Goal: Transaction & Acquisition: Download file/media

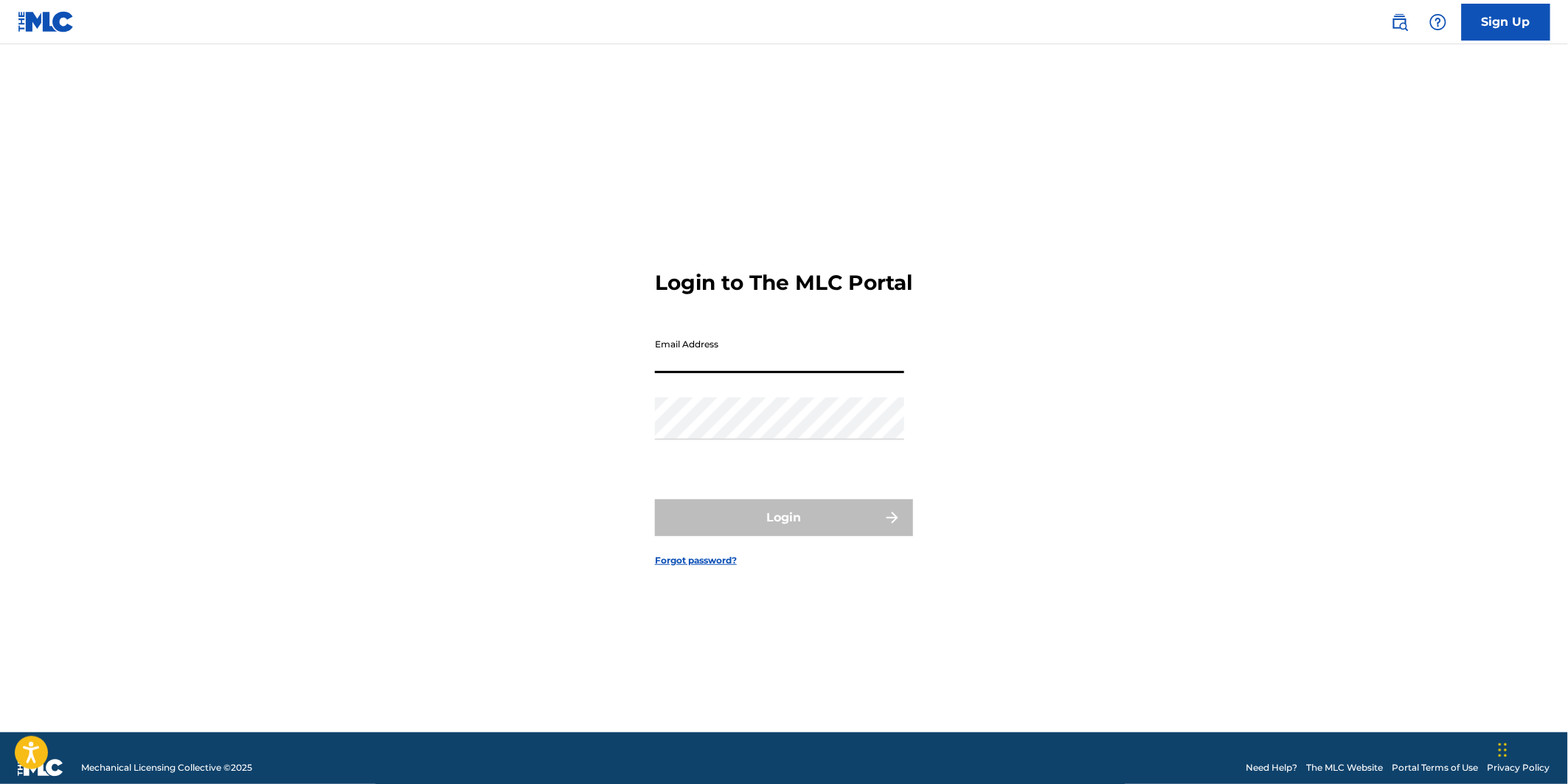
click at [721, 367] on input "Email Address" at bounding box center [779, 352] width 249 height 42
type input "[EMAIL_ADDRESS][PERSON_NAME][DOMAIN_NAME]"
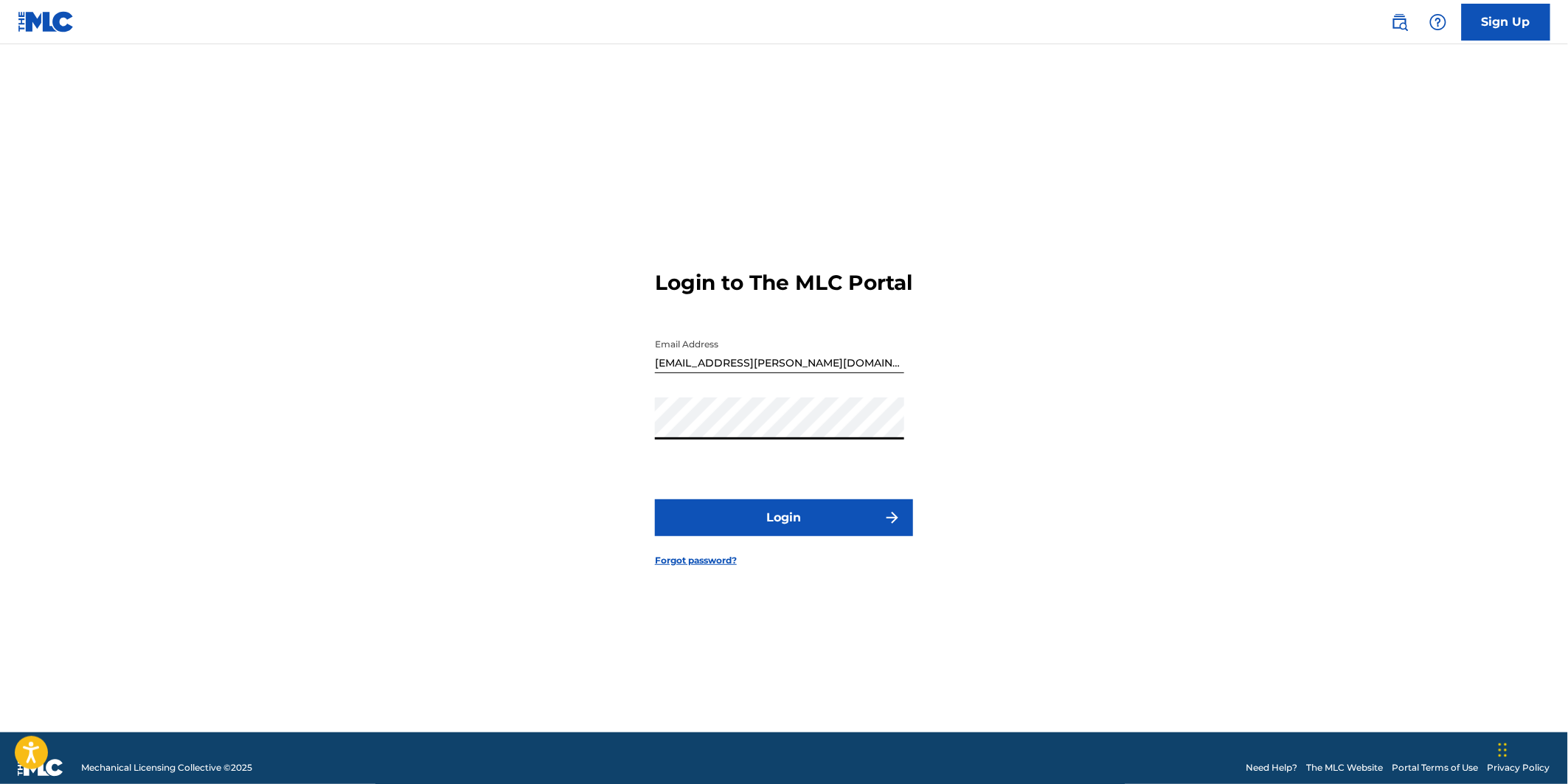
click at [787, 527] on button "Login" at bounding box center [784, 516] width 258 height 36
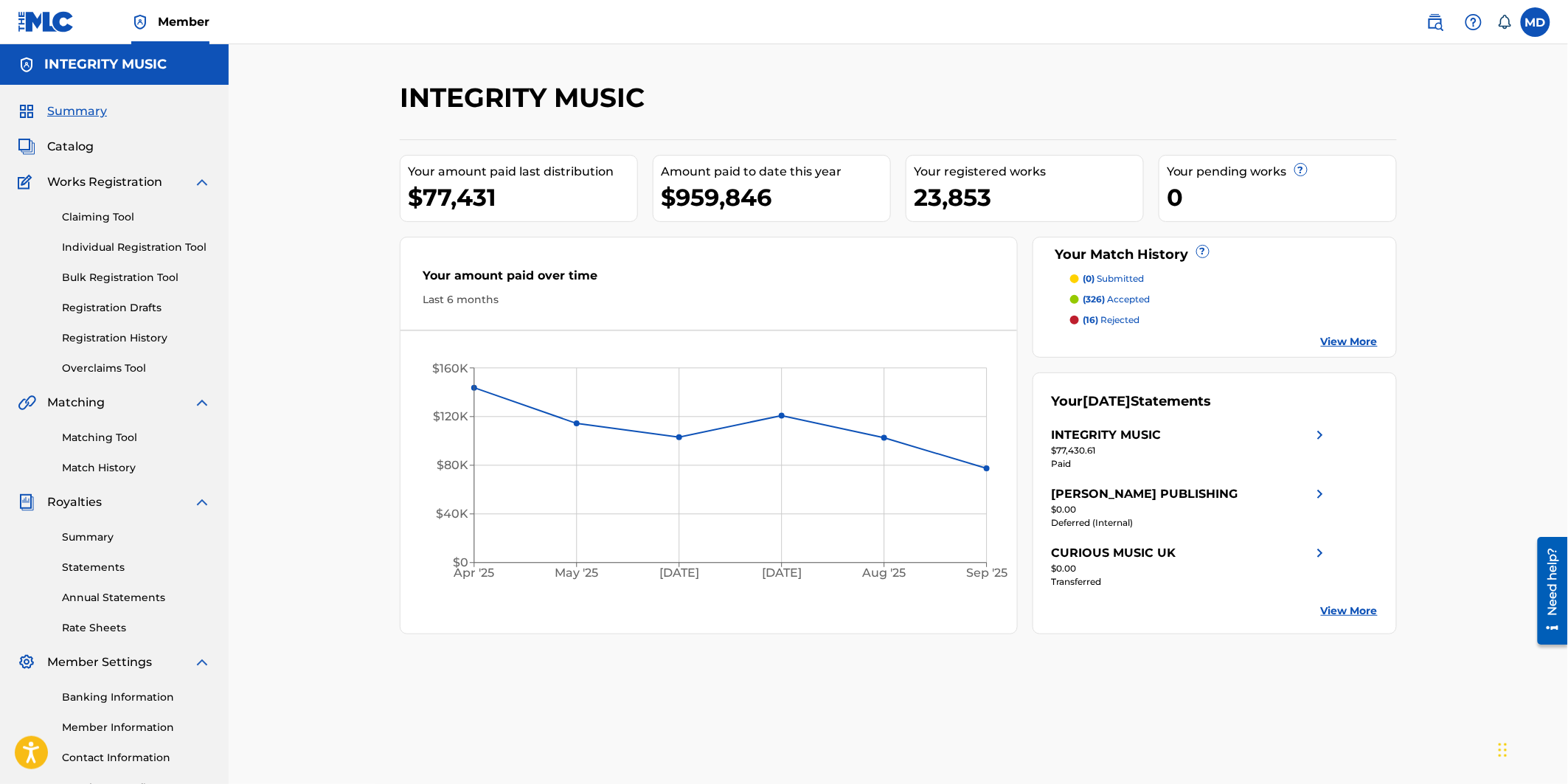
click at [1136, 439] on div "INTEGRITY MUSIC" at bounding box center [1107, 435] width 110 height 18
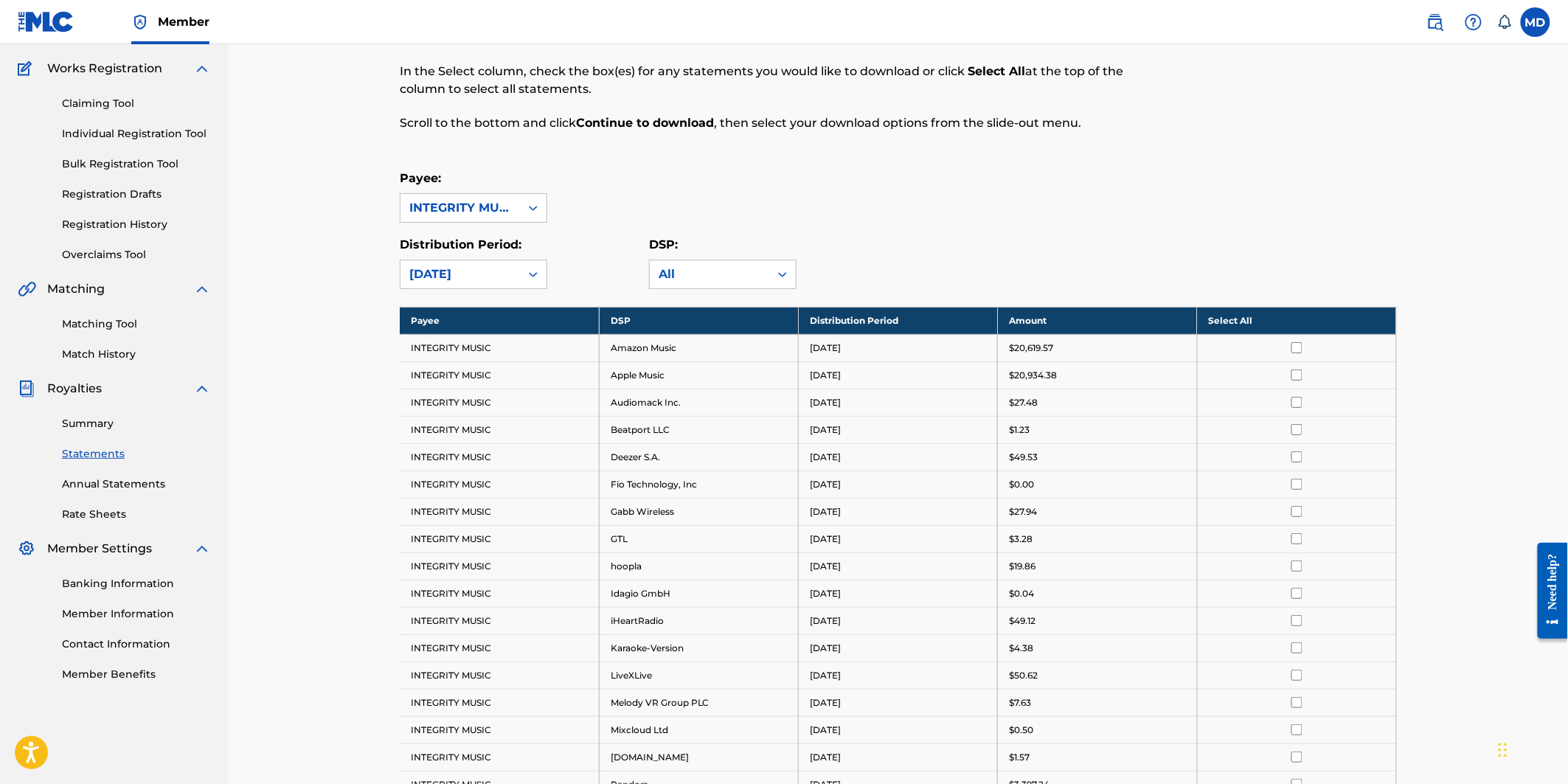
scroll to position [218, 0]
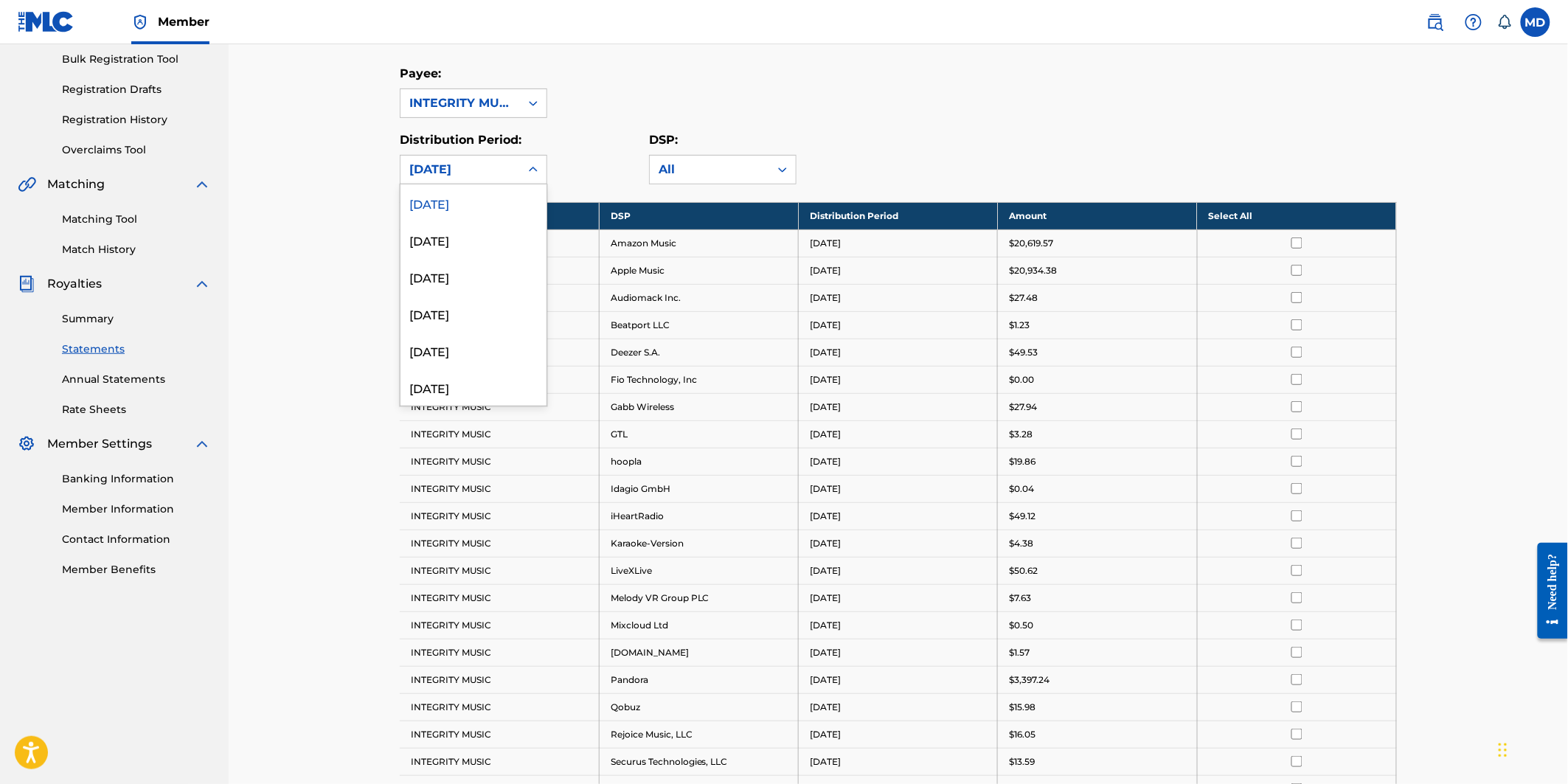
click at [533, 166] on icon at bounding box center [532, 169] width 15 height 15
click at [478, 238] on div "August 2025" at bounding box center [473, 239] width 146 height 36
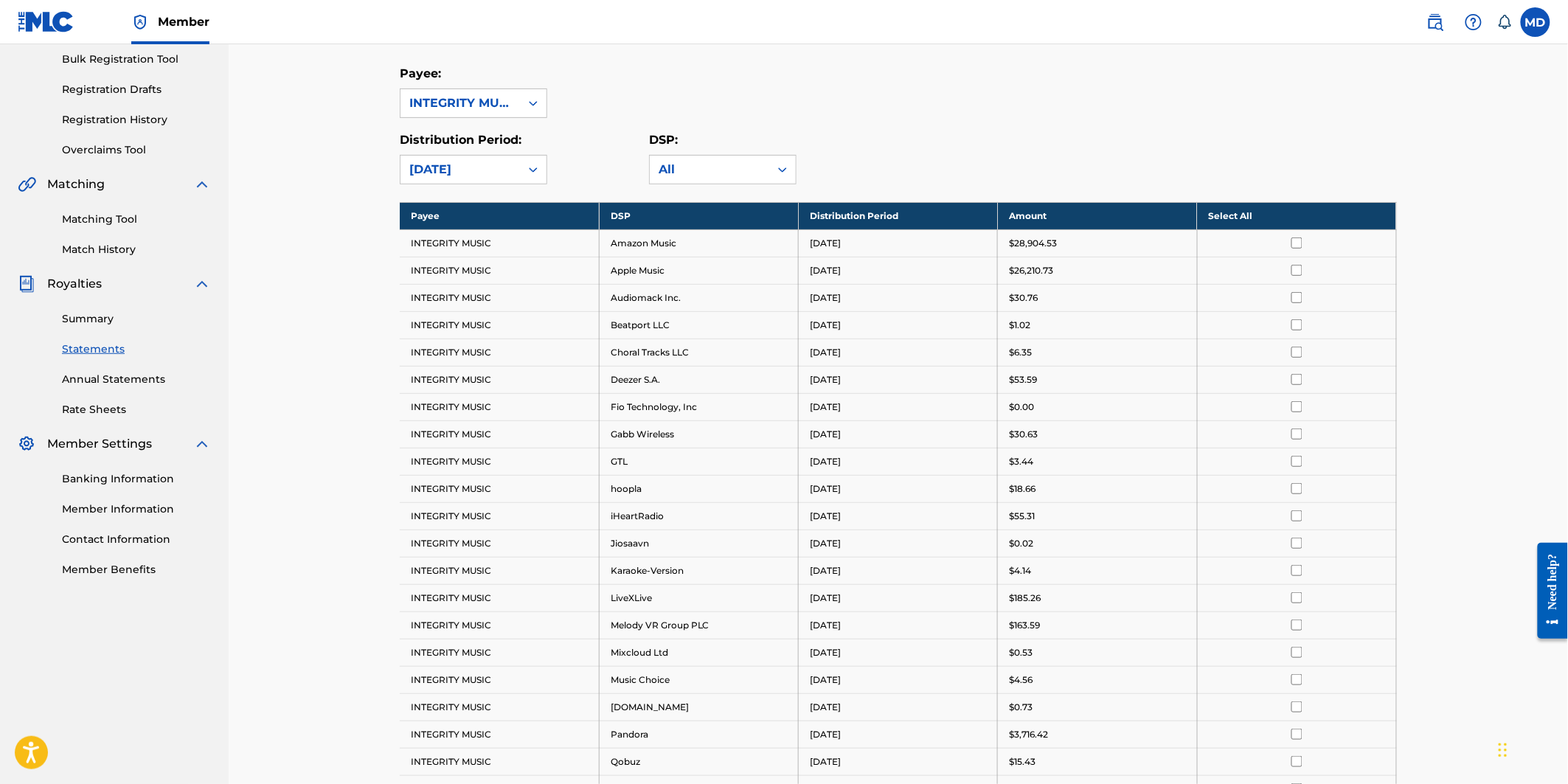
click at [95, 314] on link "Summary" at bounding box center [136, 319] width 149 height 16
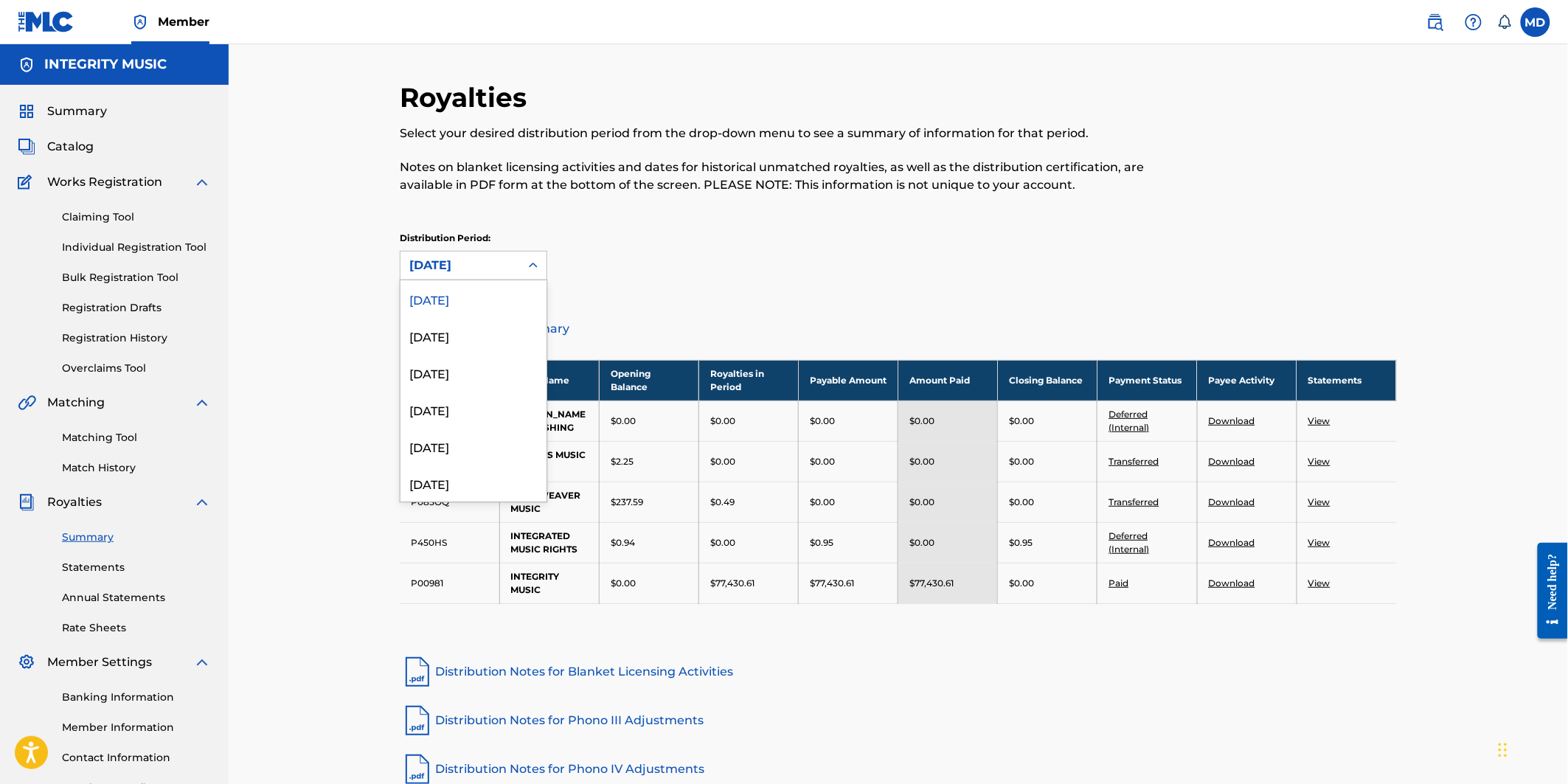
click at [527, 267] on icon at bounding box center [532, 265] width 15 height 15
click at [472, 330] on div "August 2025" at bounding box center [473, 334] width 146 height 36
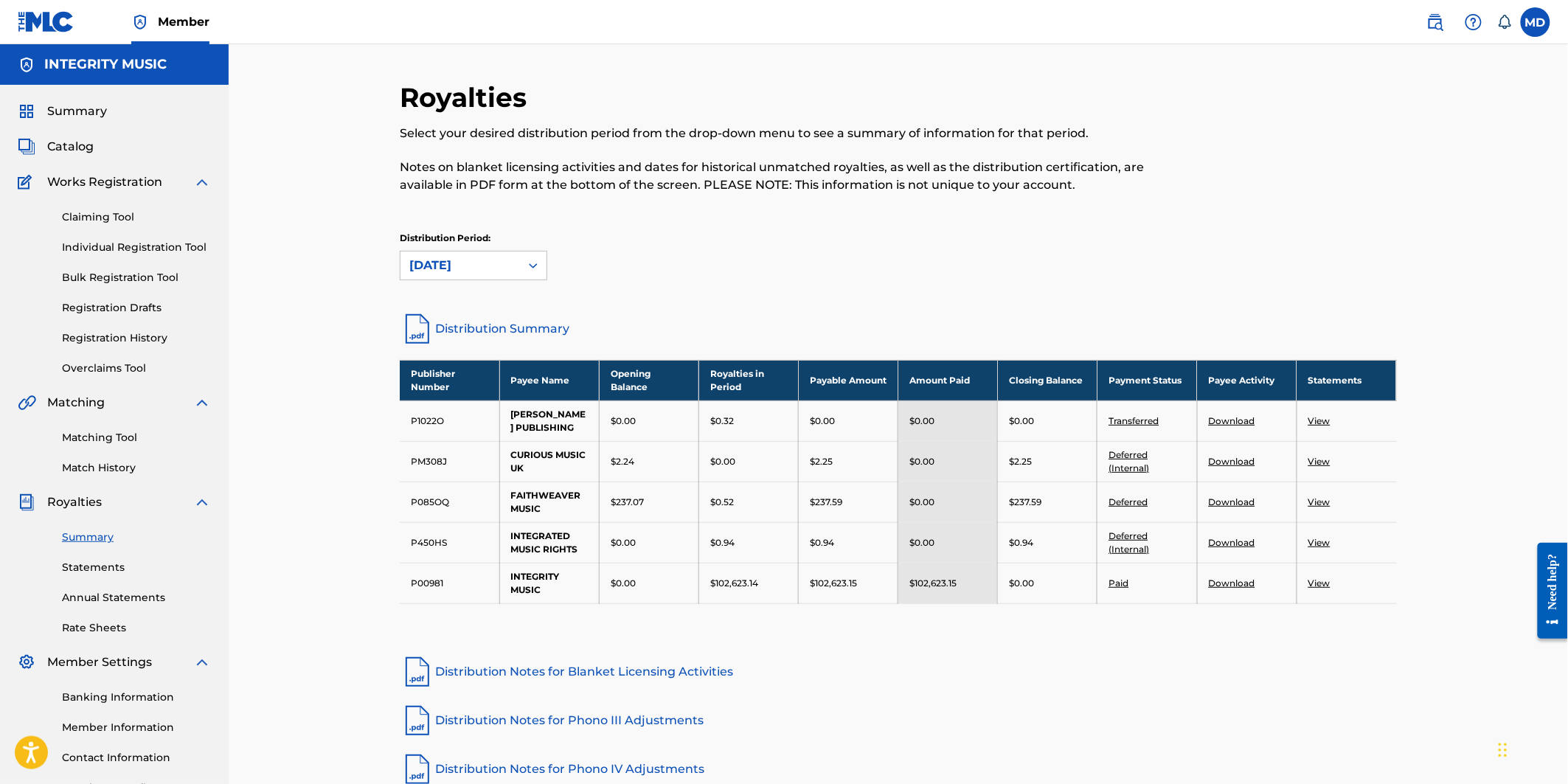
click at [525, 264] on div at bounding box center [532, 265] width 27 height 27
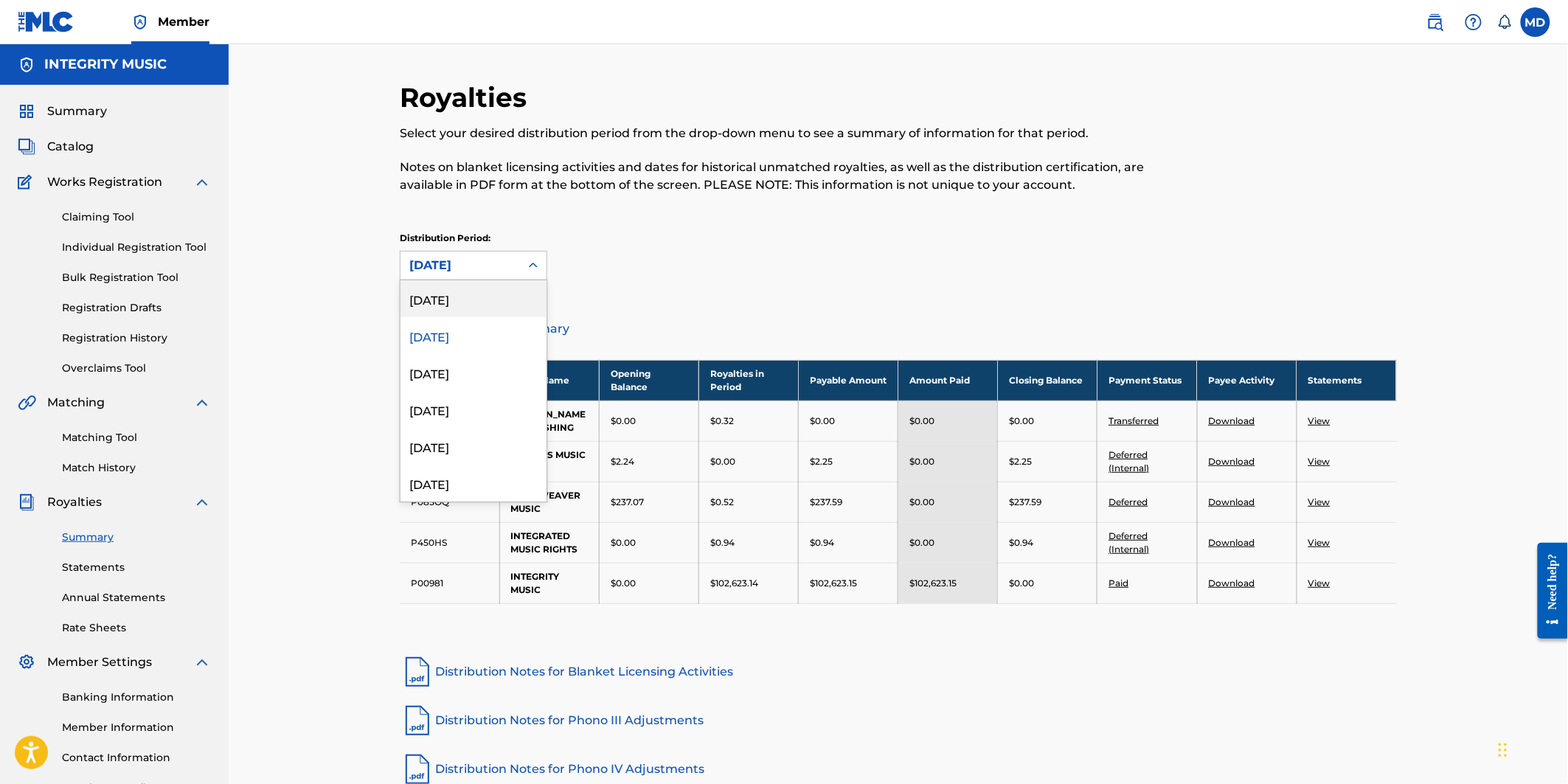
click at [484, 300] on div "[DATE]" at bounding box center [473, 298] width 146 height 36
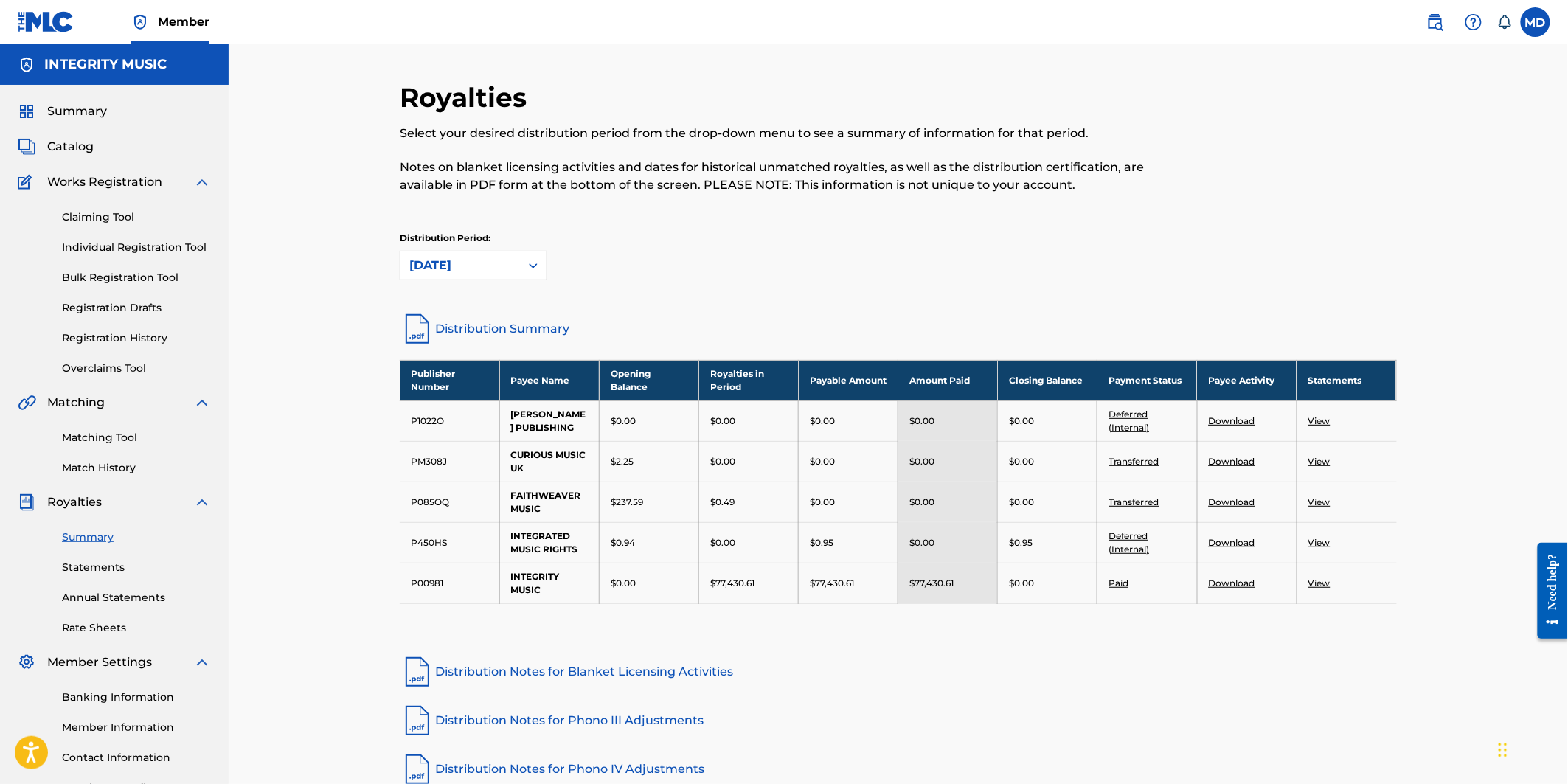
click at [1314, 588] on link "View" at bounding box center [1319, 582] width 22 height 11
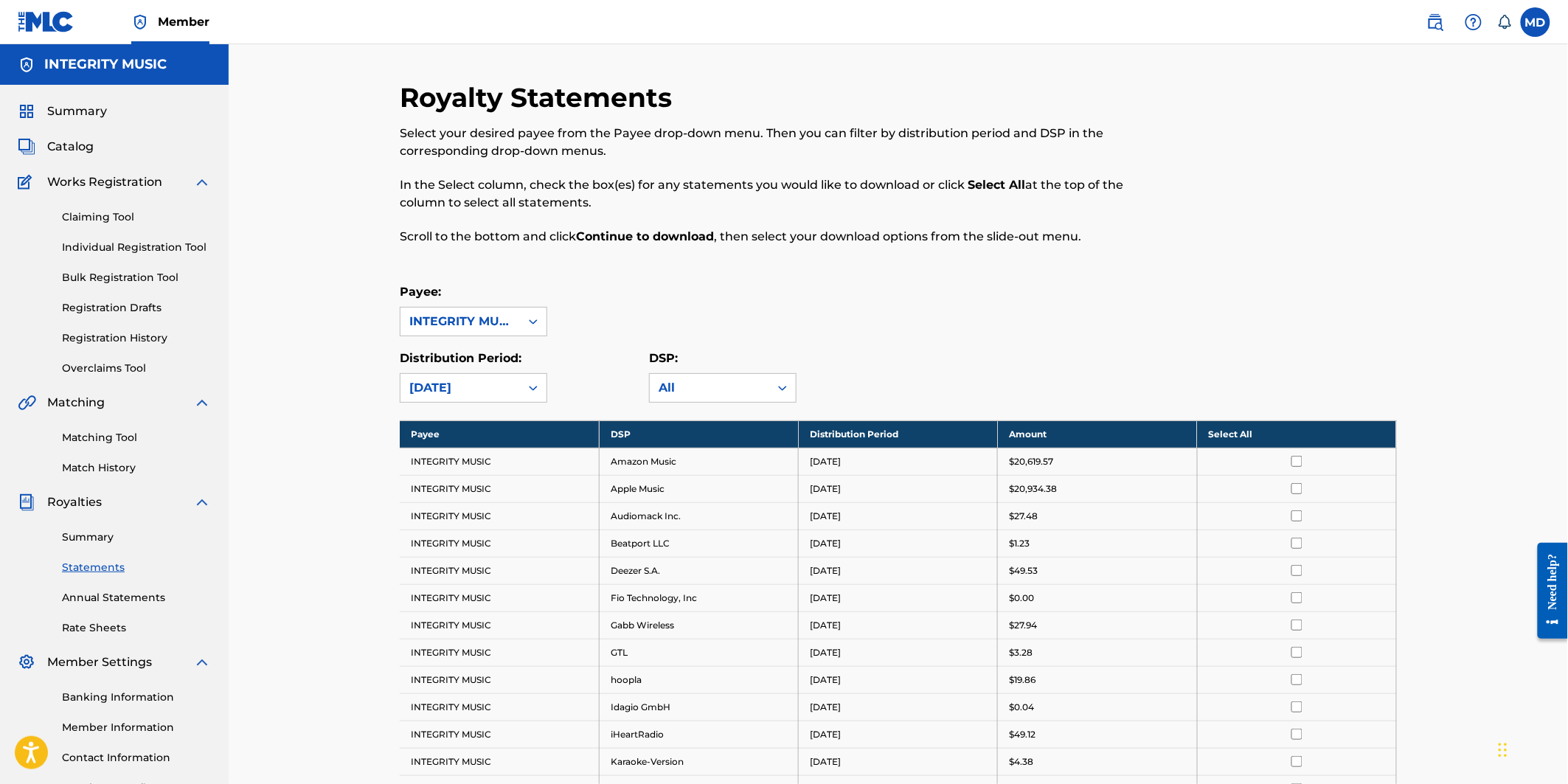
click at [1233, 432] on th "Select All" at bounding box center [1297, 434] width 199 height 28
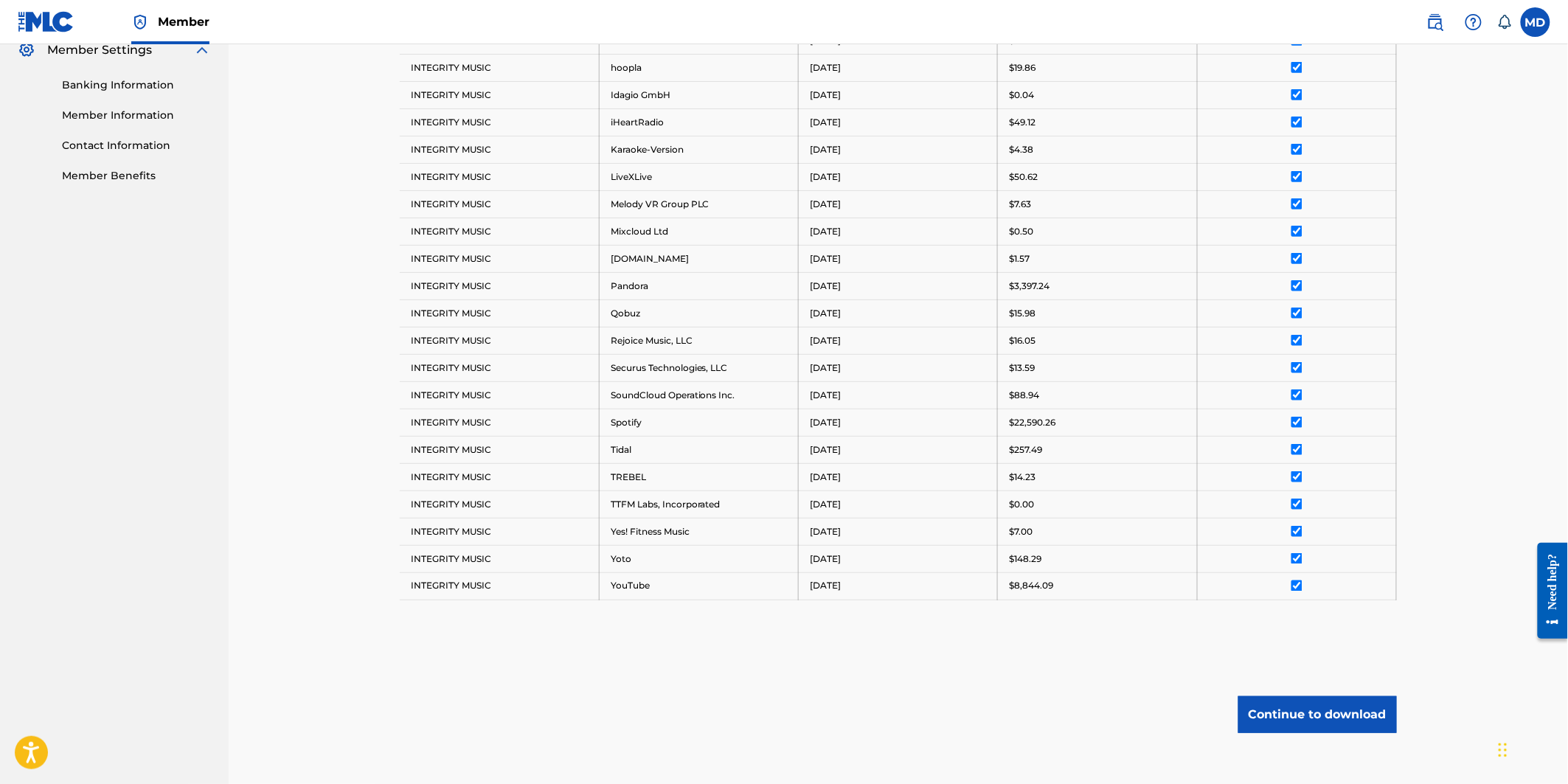
scroll to position [692, 0]
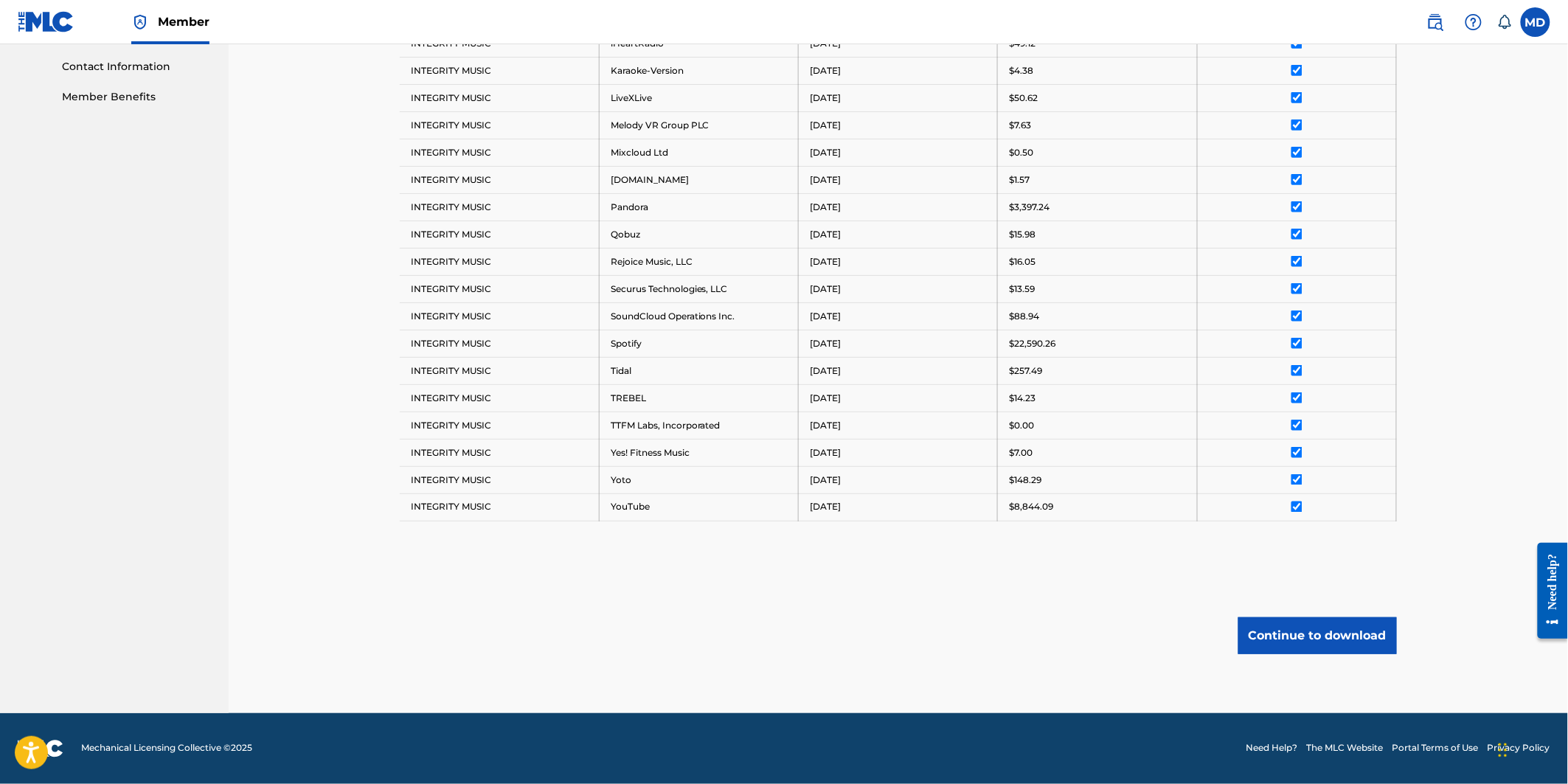
click at [1341, 637] on button "Continue to download" at bounding box center [1317, 634] width 158 height 36
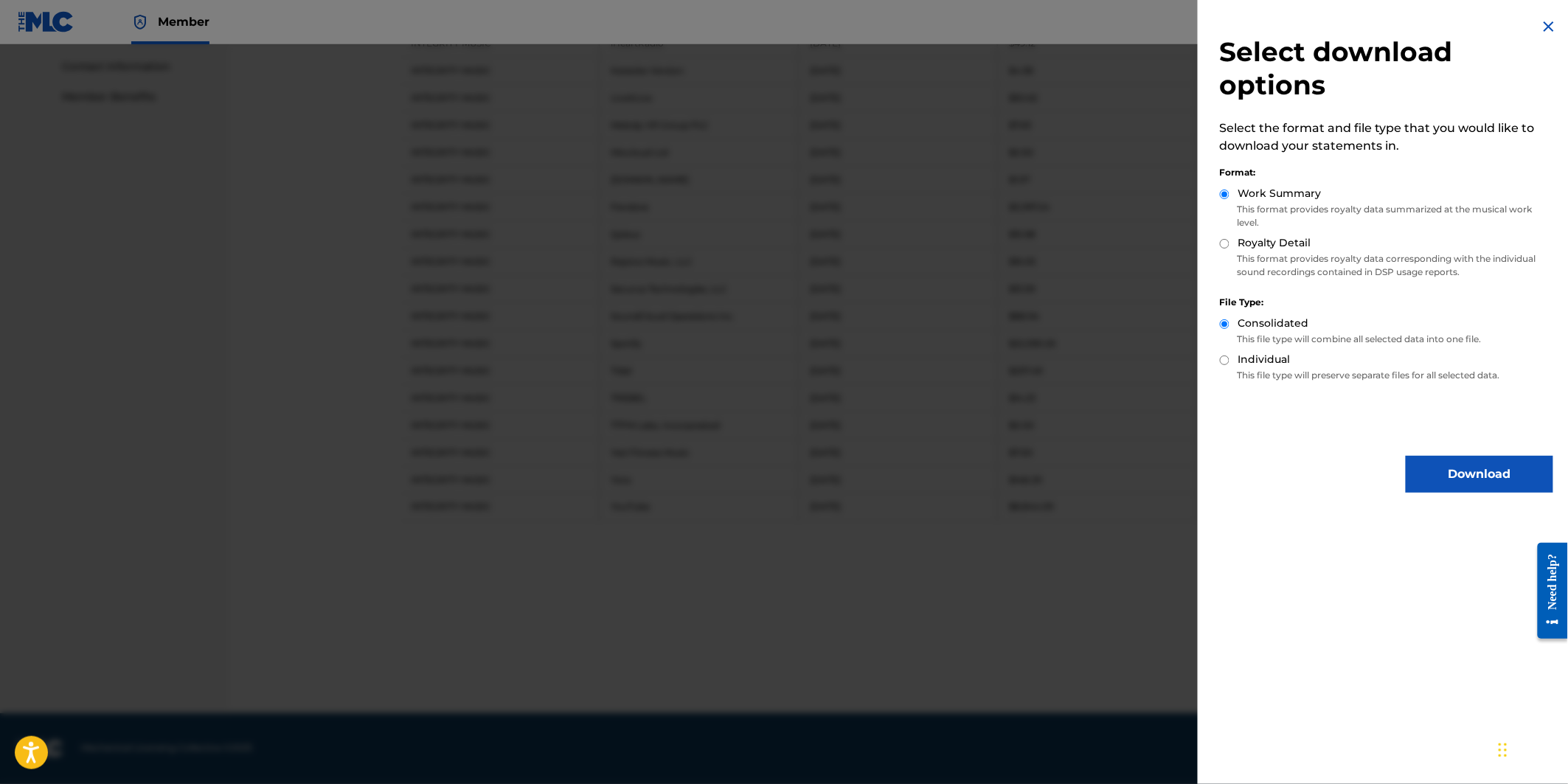
click at [1258, 237] on label "Royalty Detail" at bounding box center [1275, 243] width 73 height 16
click at [1230, 239] on input "Royalty Detail" at bounding box center [1225, 244] width 10 height 10
radio input "true"
click at [1472, 472] on button "Download" at bounding box center [1479, 473] width 148 height 36
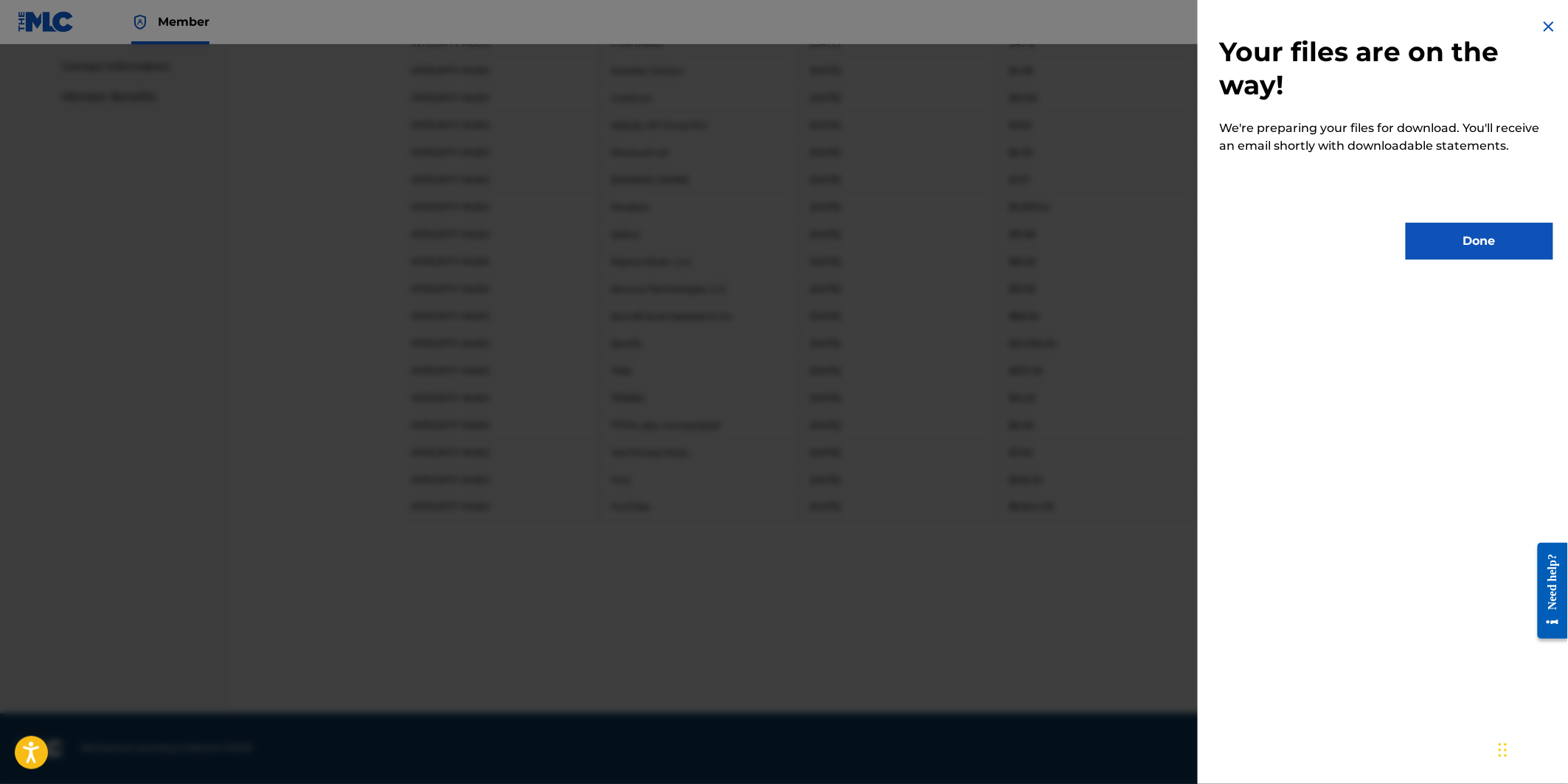
click at [1482, 237] on button "Done" at bounding box center [1479, 240] width 148 height 36
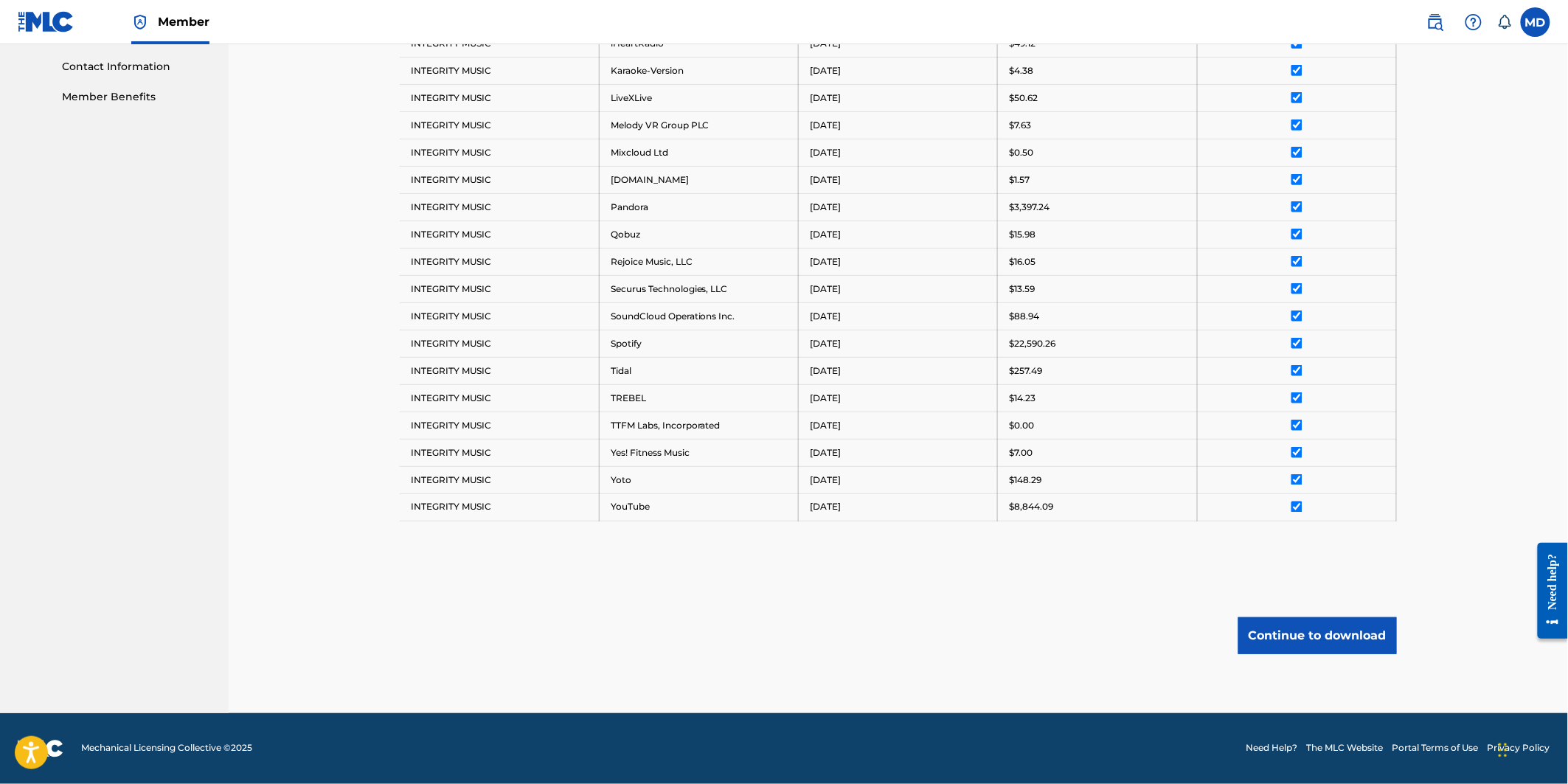
drag, startPoint x: 943, startPoint y: 635, endPoint x: 961, endPoint y: 608, distance: 32.4
click at [943, 635] on div "Continue to download" at bounding box center [897, 634] width 996 height 36
